Goal: Entertainment & Leisure: Consume media (video, audio)

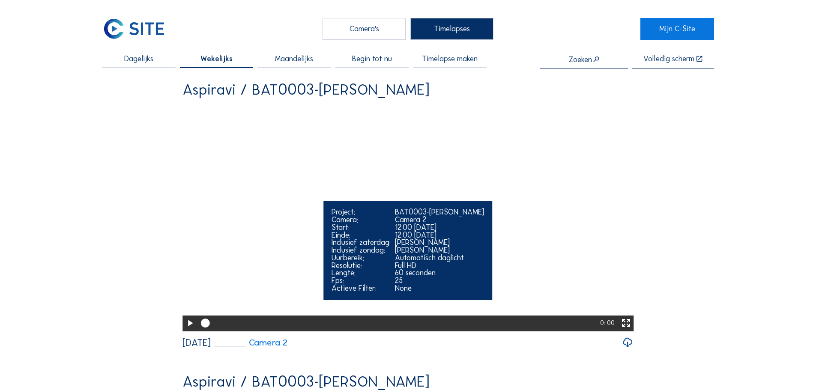
scroll to position [43, 0]
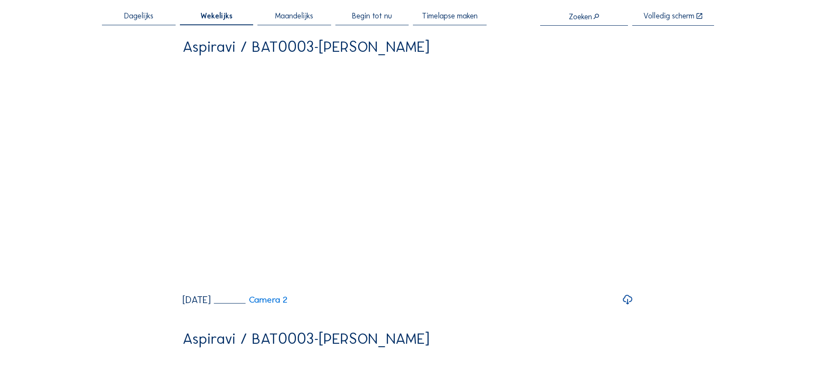
drag, startPoint x: 190, startPoint y: 311, endPoint x: 162, endPoint y: 299, distance: 30.2
click at [189, 287] on icon at bounding box center [190, 280] width 11 height 13
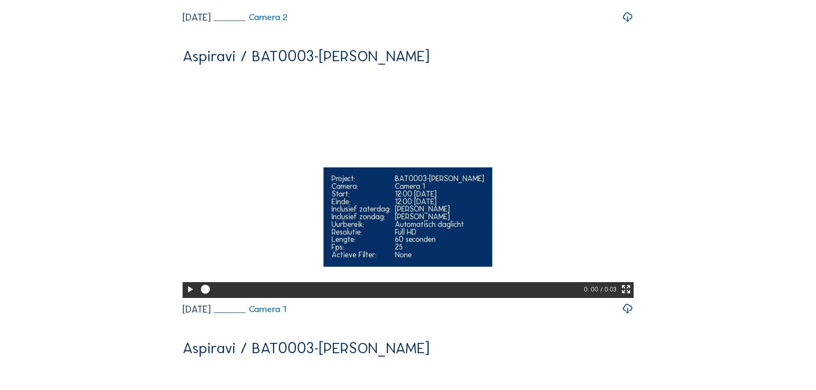
scroll to position [343, 0]
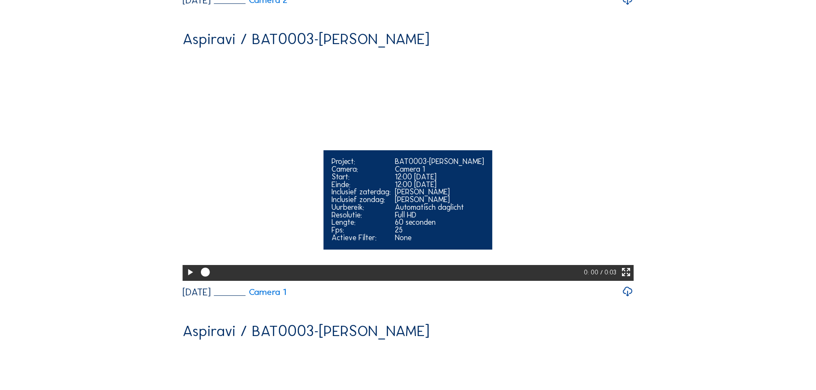
click at [182, 281] on div at bounding box center [189, 273] width 15 height 16
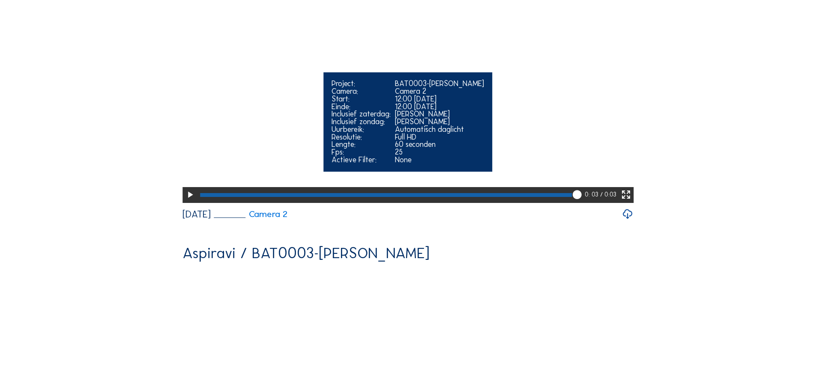
scroll to position [0, 0]
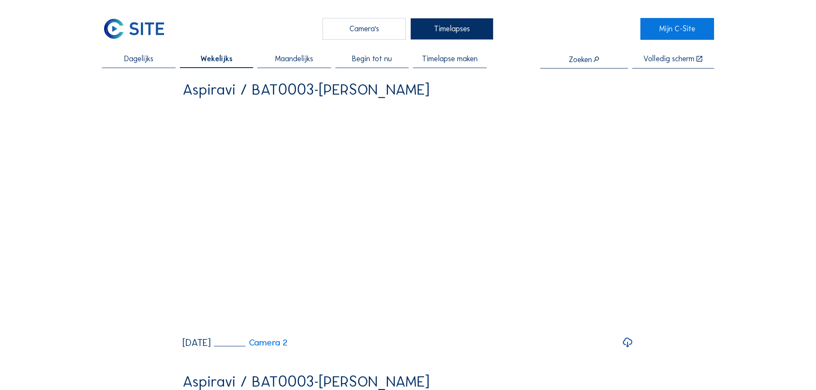
click at [141, 57] on span "Dagelijks" at bounding box center [138, 59] width 29 height 8
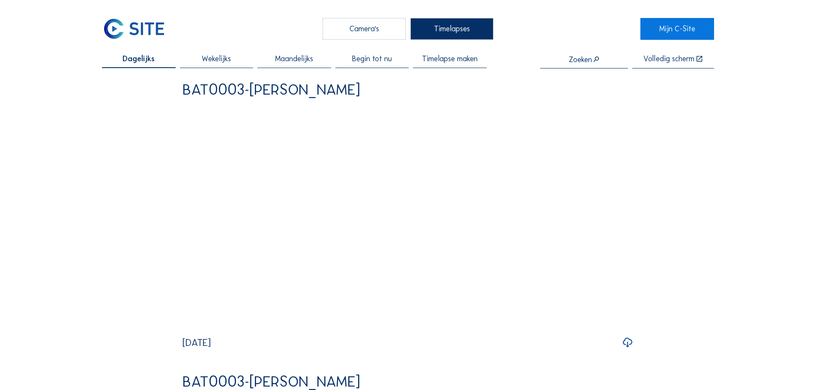
click at [218, 62] on span "Wekelijks" at bounding box center [216, 59] width 29 height 8
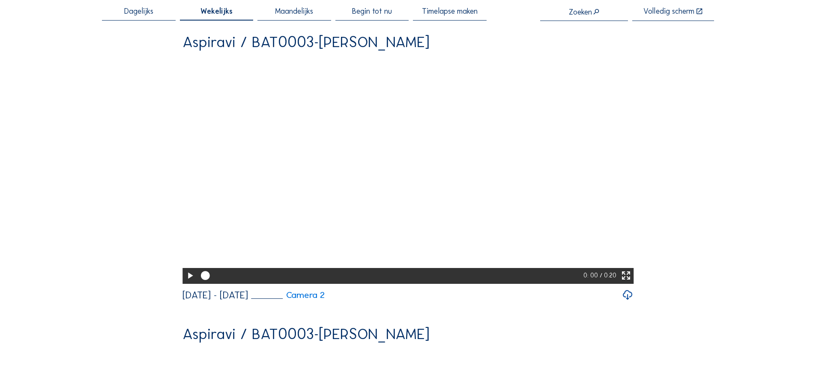
scroll to position [43, 0]
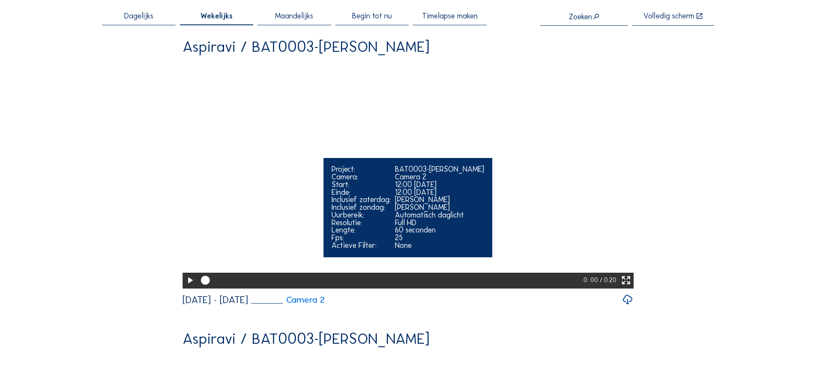
click at [185, 287] on icon at bounding box center [190, 280] width 11 height 13
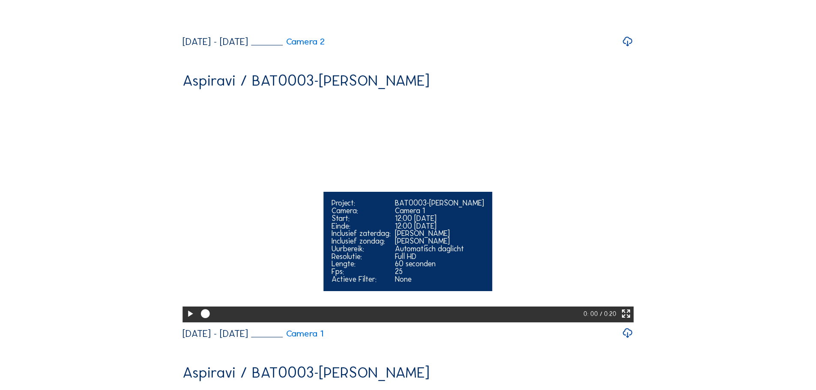
scroll to position [343, 0]
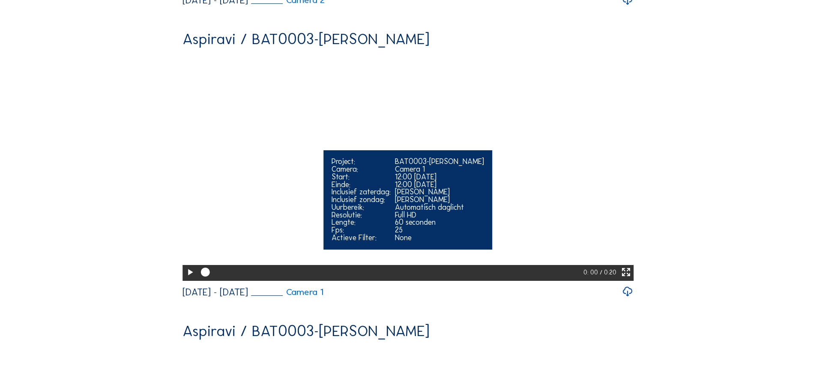
click at [190, 279] on icon at bounding box center [190, 272] width 11 height 13
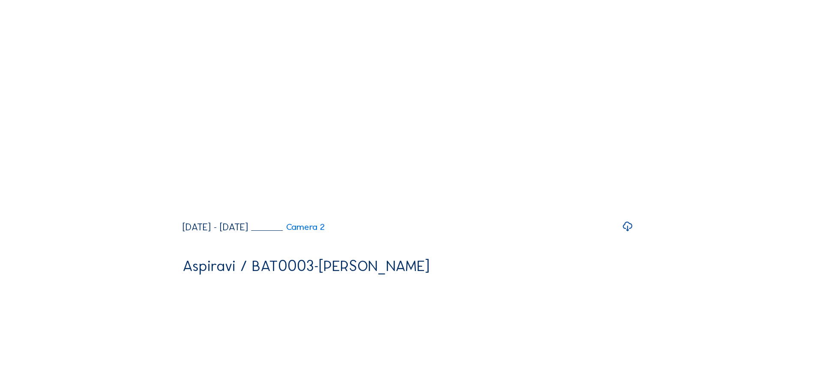
scroll to position [1285, 0]
